Goal: Task Accomplishment & Management: Manage account settings

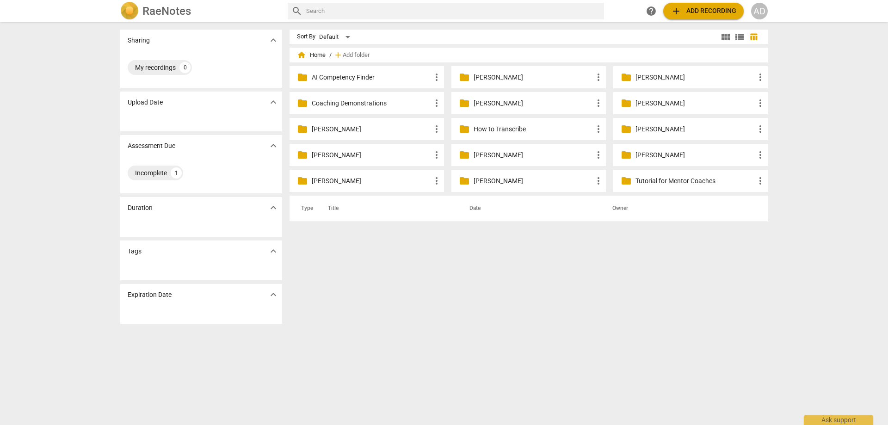
click at [762, 12] on div "AD" at bounding box center [759, 11] width 17 height 17
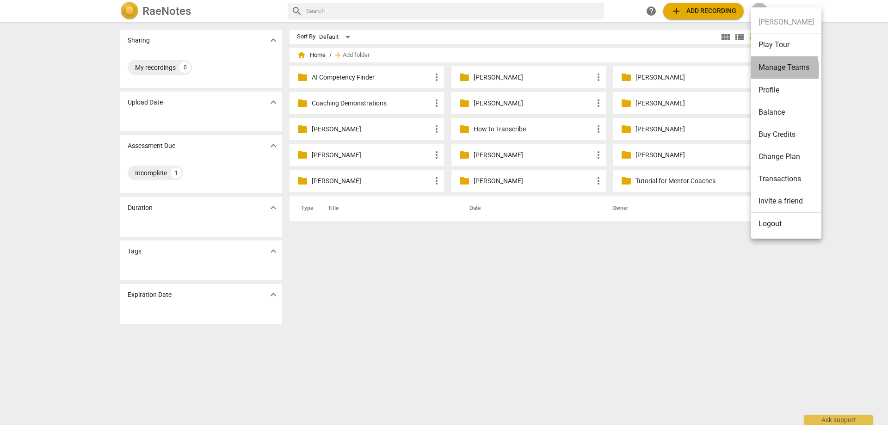
click at [761, 70] on li "Manage Teams" at bounding box center [786, 67] width 70 height 23
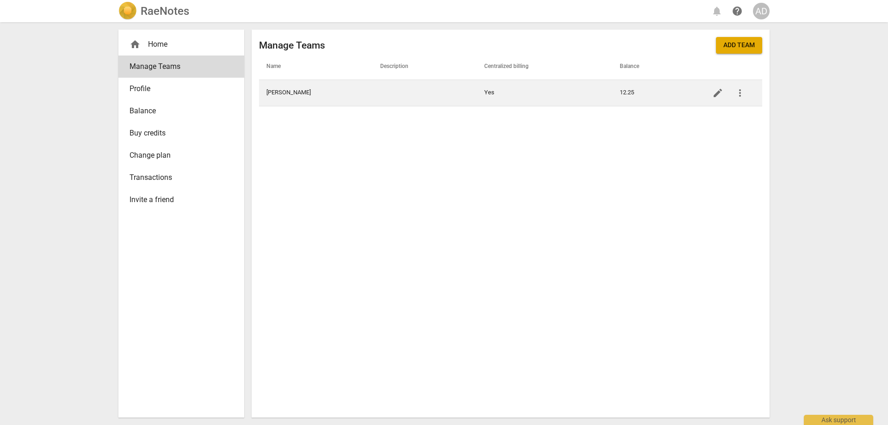
click at [740, 90] on span "more_vert" at bounding box center [739, 92] width 11 height 11
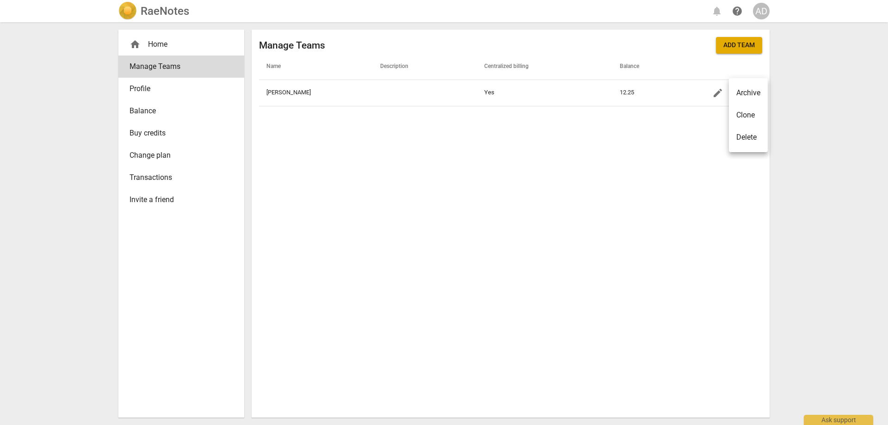
click at [578, 154] on div at bounding box center [444, 212] width 888 height 425
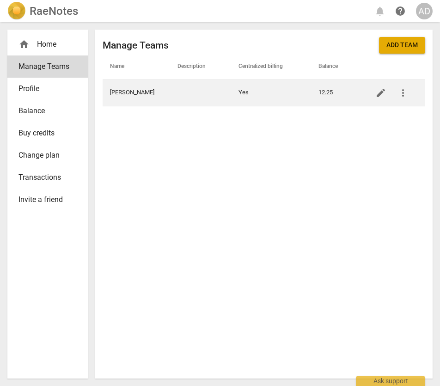
click at [132, 95] on td "[PERSON_NAME]" at bounding box center [136, 93] width 67 height 26
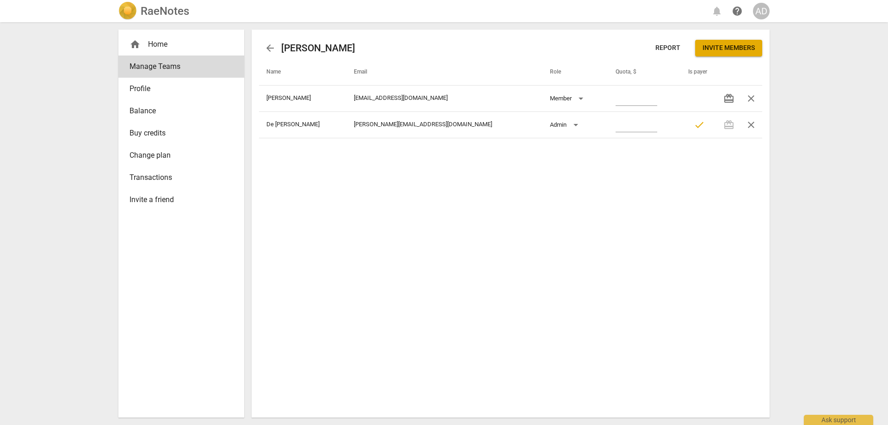
click at [275, 52] on span "arrow_back" at bounding box center [269, 48] width 11 height 11
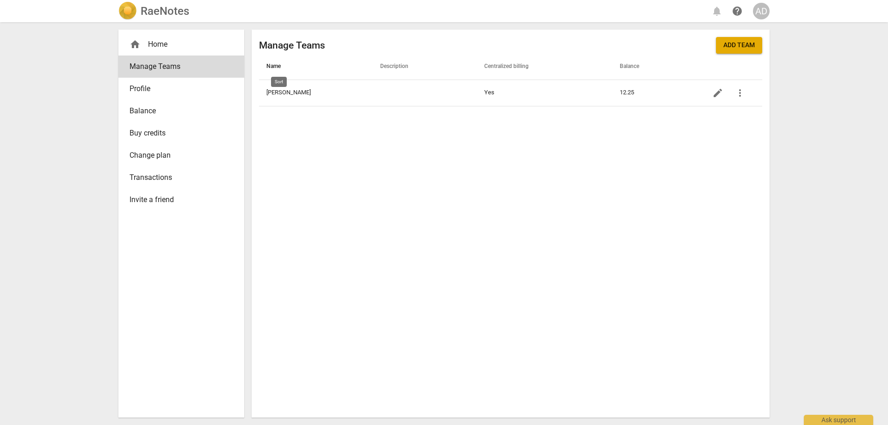
click at [274, 67] on span "Name" at bounding box center [278, 66] width 25 height 7
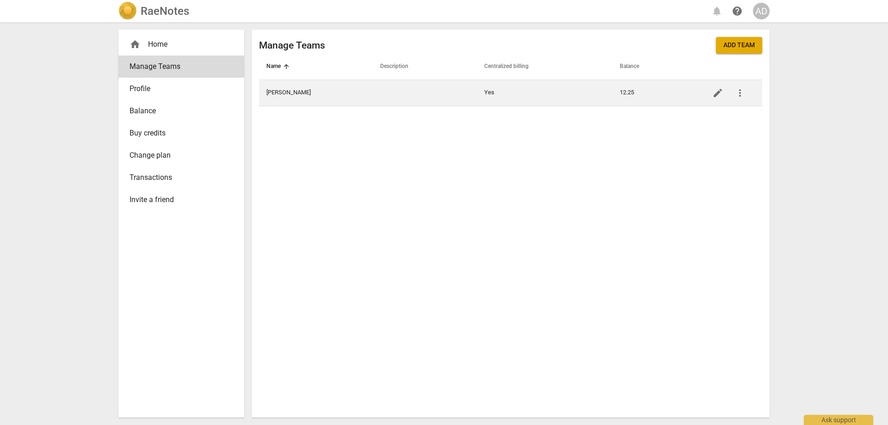
click at [717, 90] on span "edit" at bounding box center [717, 92] width 11 height 11
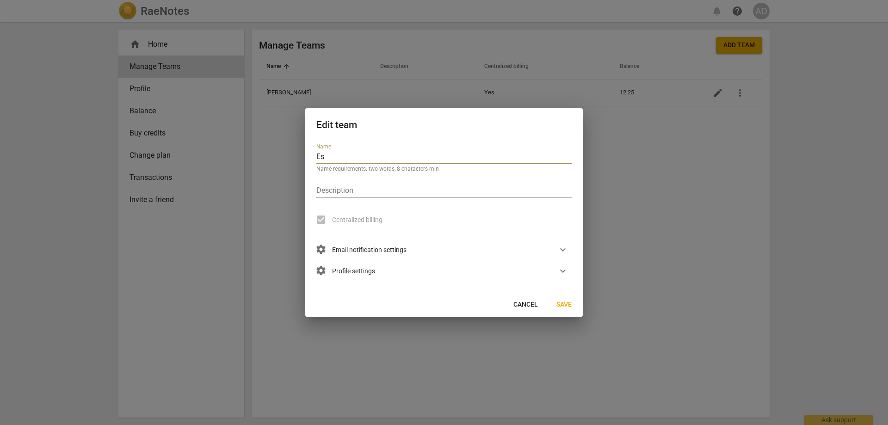
type input "E"
type input "F"
click at [317, 157] on input "Coaching for Transformation" at bounding box center [443, 157] width 255 height 13
type input "NZIC - Coaching for Transformation"
click at [569, 304] on span "Save" at bounding box center [563, 304] width 15 height 9
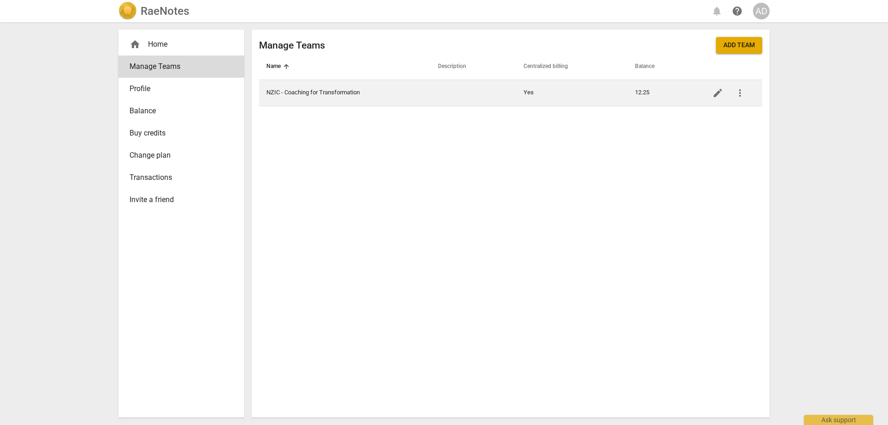
click at [307, 93] on td "NZIC - Coaching for Transformation" at bounding box center [345, 93] width 172 height 26
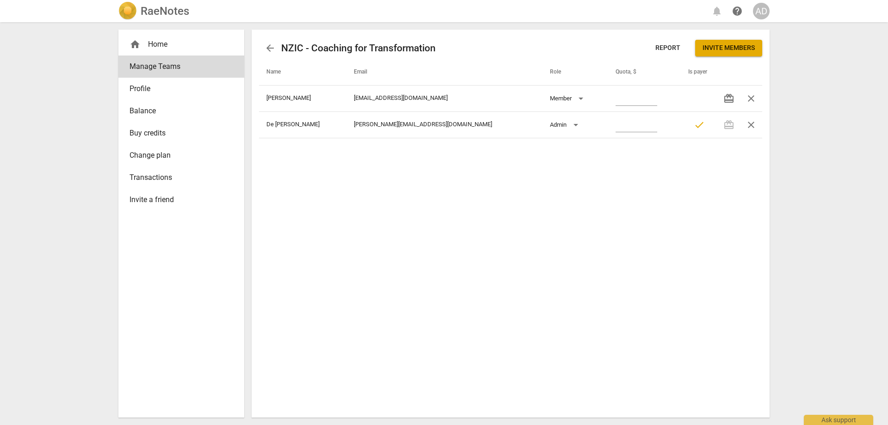
click at [716, 49] on span "Invite members" at bounding box center [728, 47] width 52 height 9
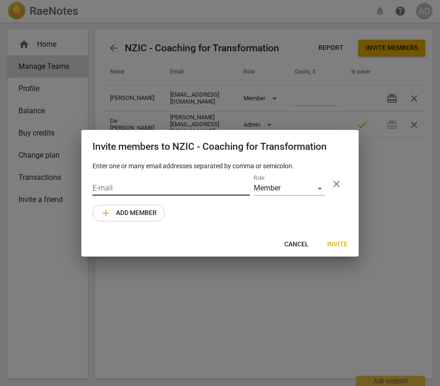
click at [95, 191] on input "email" at bounding box center [171, 188] width 158 height 13
paste input "[EMAIL_ADDRESS][DOMAIN_NAME]"
type input "[EMAIL_ADDRESS][DOMAIN_NAME]"
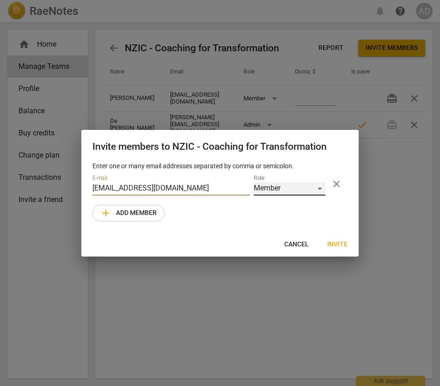
click at [319, 188] on div "Member" at bounding box center [290, 188] width 72 height 13
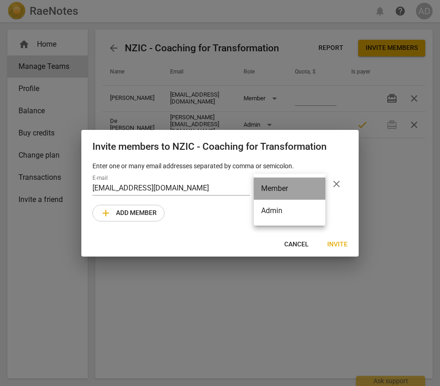
click at [319, 188] on li "Member" at bounding box center [290, 189] width 72 height 22
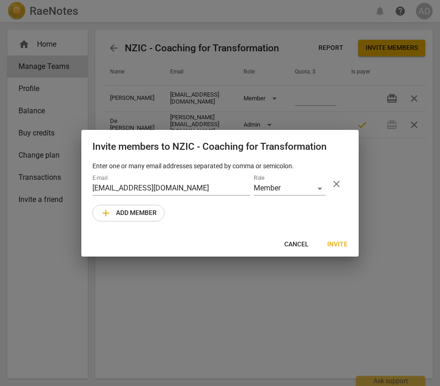
click at [202, 219] on div "Enter one or many email addresses separated by comma or semicolon. E-mail [EMAI…" at bounding box center [219, 196] width 277 height 71
click at [147, 216] on span "add Add member" at bounding box center [128, 213] width 56 height 11
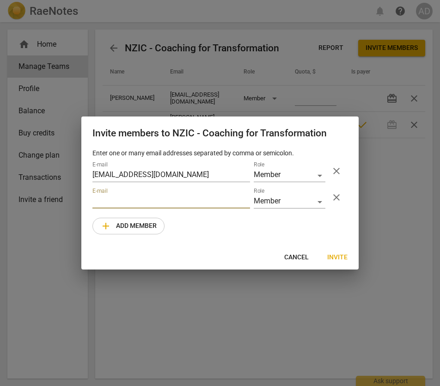
click at [123, 202] on input "email" at bounding box center [171, 201] width 158 height 13
paste input "[EMAIL_ADDRESS][DOMAIN_NAME]"
type input "[EMAIL_ADDRESS][DOMAIN_NAME]"
click at [131, 227] on span "add Add member" at bounding box center [128, 226] width 56 height 11
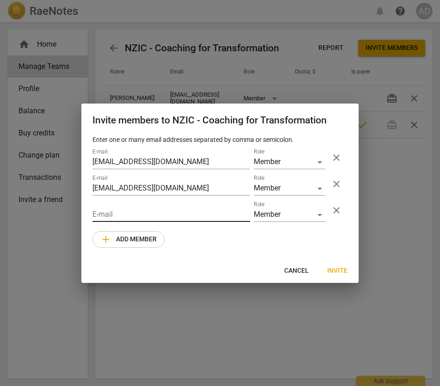
click at [116, 214] on input "email" at bounding box center [171, 215] width 158 height 13
paste input "[PERSON_NAME][EMAIL_ADDRESS][DOMAIN_NAME]"
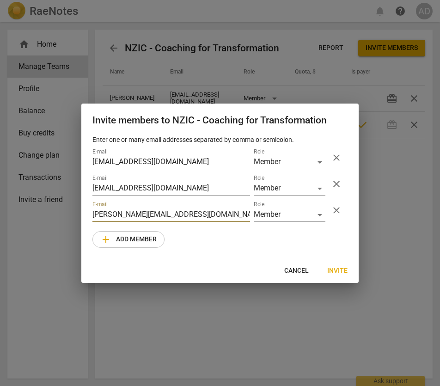
type input "[PERSON_NAME][EMAIL_ADDRESS][DOMAIN_NAME]"
click at [192, 246] on div "Enter one or many email addresses separated by comma or semicolon. E-mail [EMAI…" at bounding box center [219, 197] width 277 height 124
click at [340, 272] on span "Invite" at bounding box center [337, 270] width 20 height 9
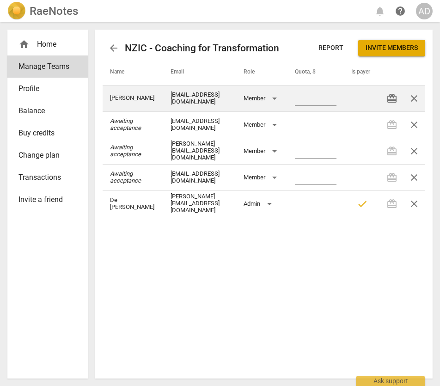
click at [419, 98] on span "close" at bounding box center [414, 98] width 11 height 11
